Goal: Transaction & Acquisition: Purchase product/service

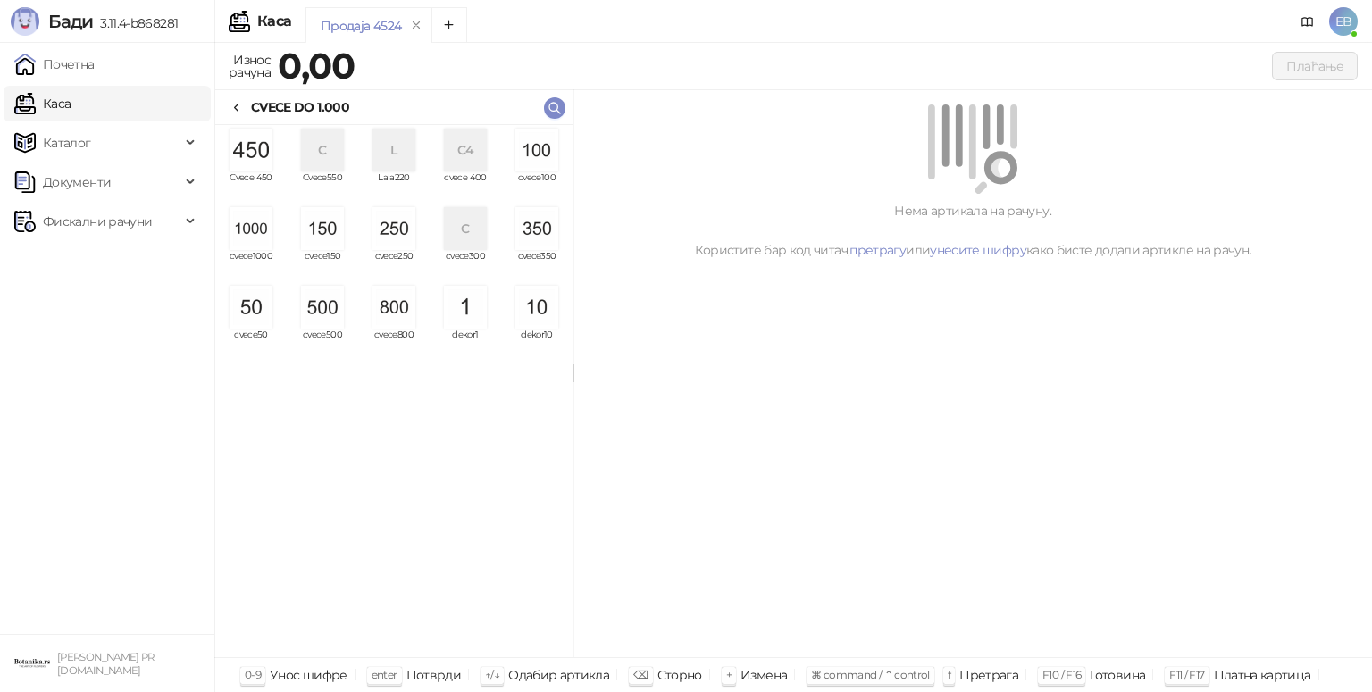
click at [258, 240] on img "grid" at bounding box center [251, 228] width 43 height 43
click at [257, 243] on img "grid" at bounding box center [251, 228] width 43 height 43
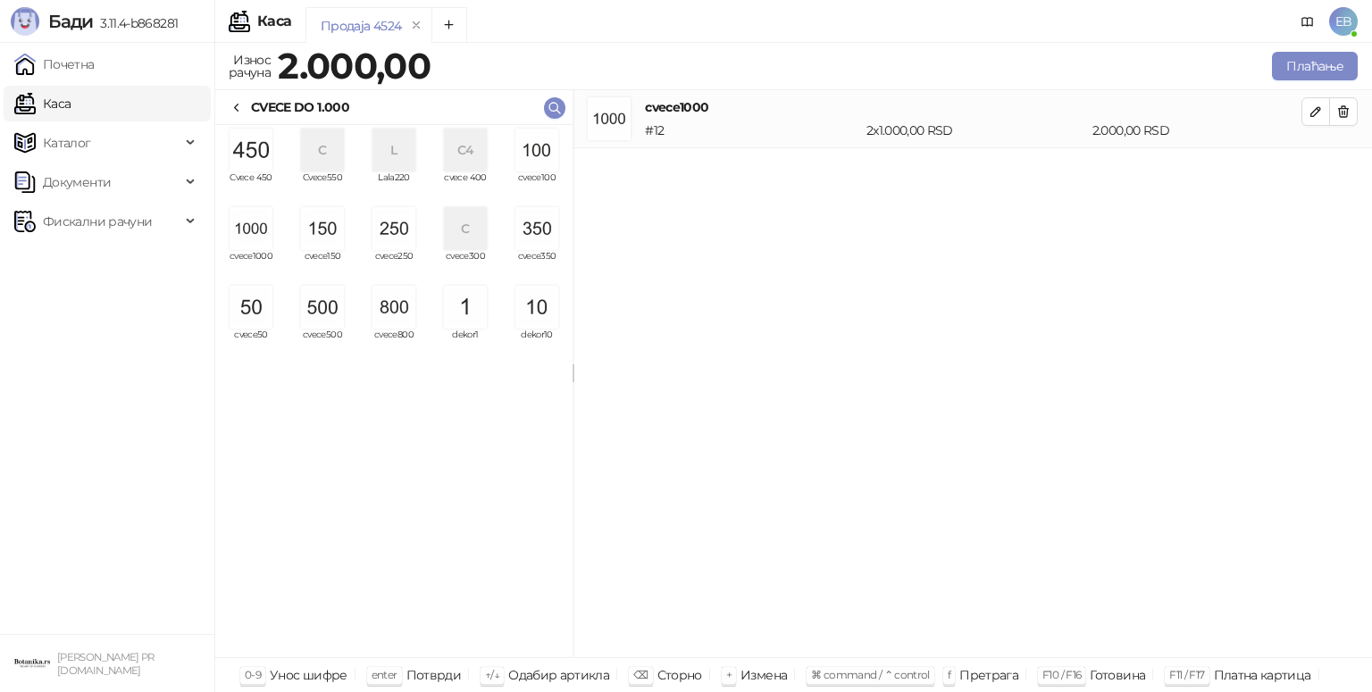
click at [256, 243] on img "grid" at bounding box center [251, 228] width 43 height 43
click at [1308, 68] on button "Плаћање" at bounding box center [1315, 66] width 86 height 29
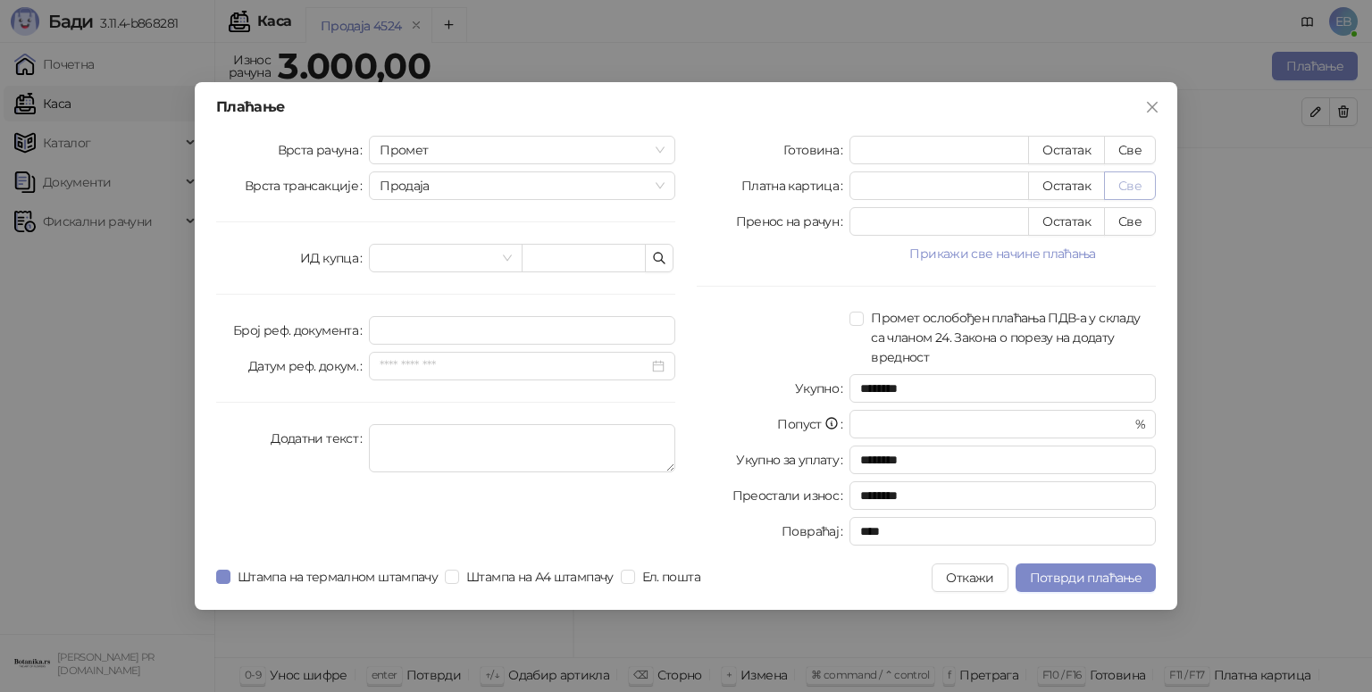
click at [1142, 196] on button "Све" at bounding box center [1130, 186] width 52 height 29
type input "****"
click at [1122, 576] on span "Потврди плаћање" at bounding box center [1086, 578] width 112 height 16
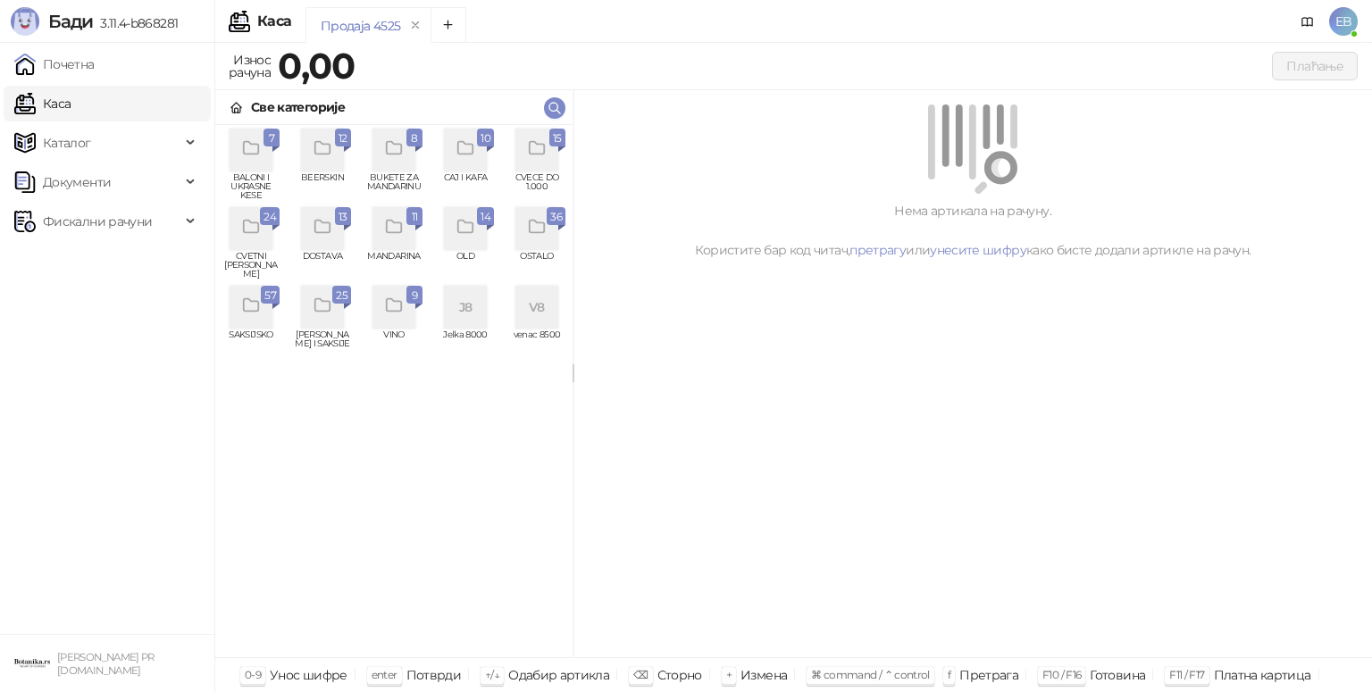
click at [320, 156] on icon "grid" at bounding box center [323, 148] width 21 height 21
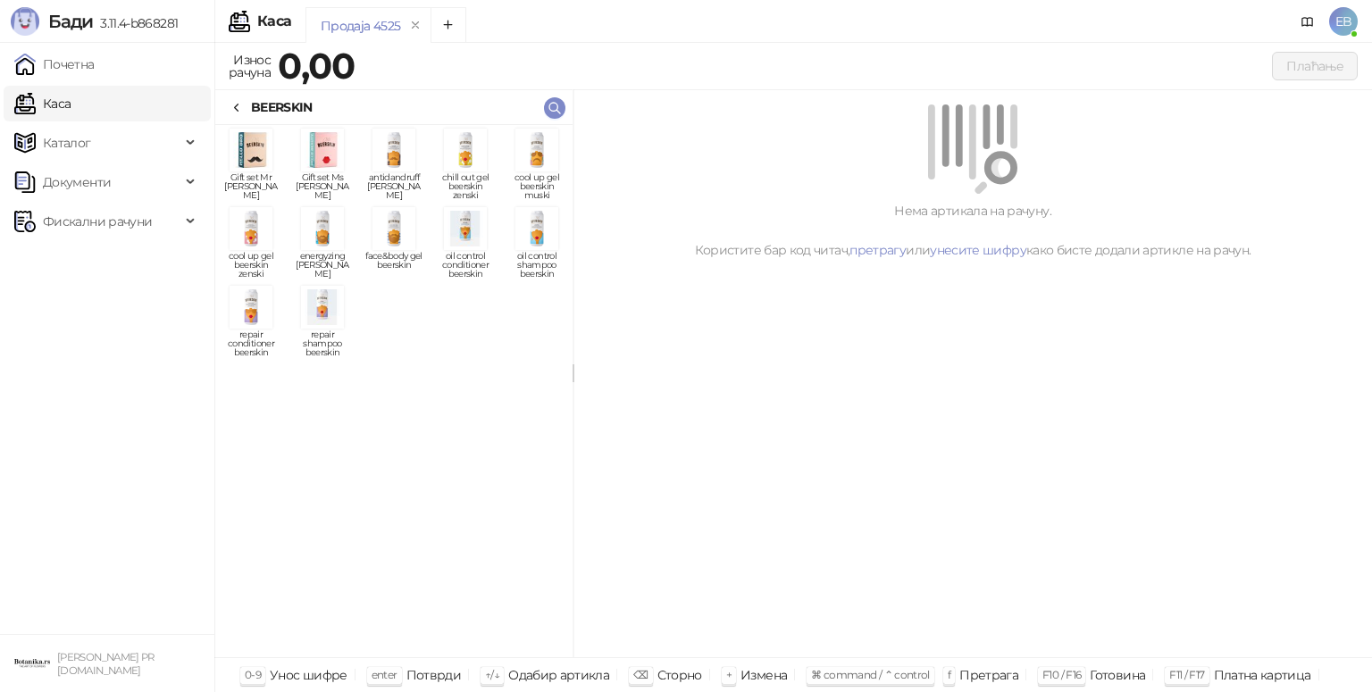
click at [333, 316] on img "grid" at bounding box center [322, 307] width 43 height 43
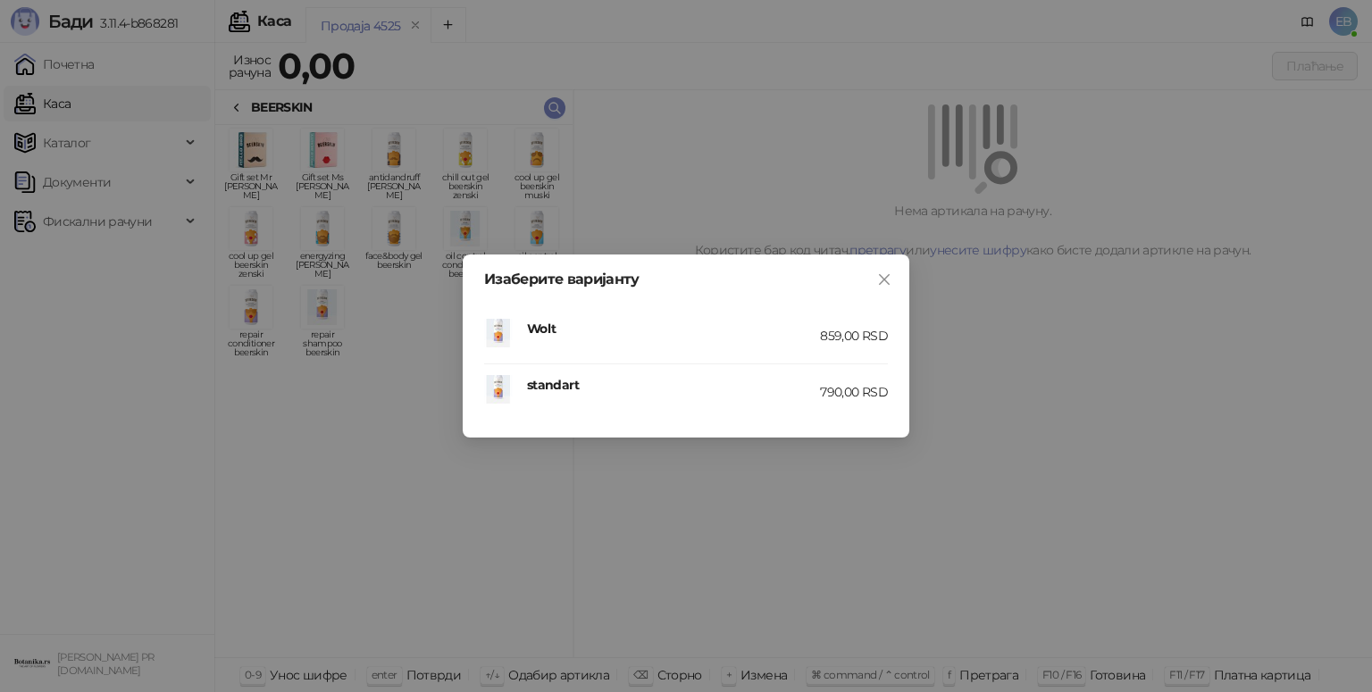
click at [863, 391] on div "790,00 RSD" at bounding box center [854, 392] width 68 height 20
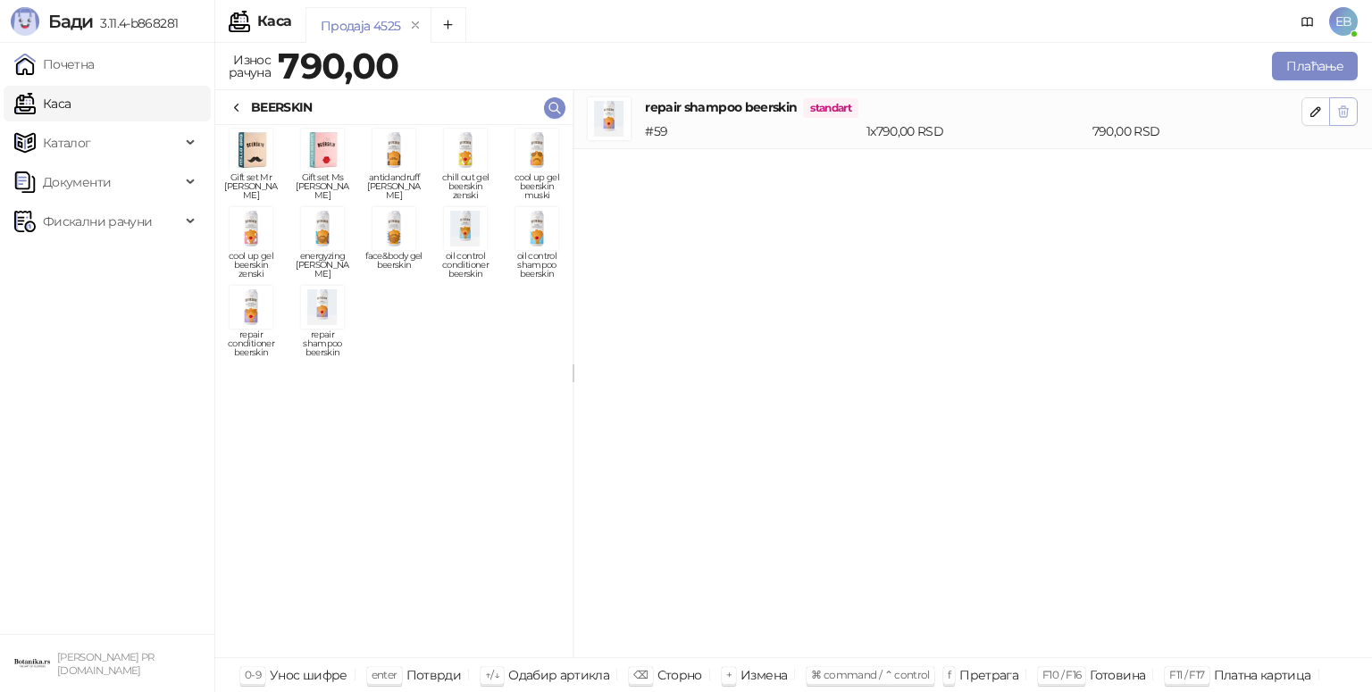
click at [1344, 111] on icon "button" at bounding box center [1344, 112] width 14 height 14
